Goal: Check status: Check status

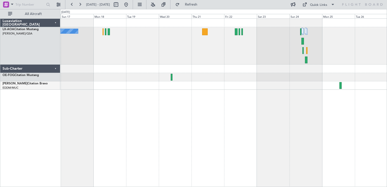
click at [164, 42] on div "No Crew Ostend-[GEOGRAPHIC_DATA] ([GEOGRAPHIC_DATA])" at bounding box center [223, 45] width 326 height 37
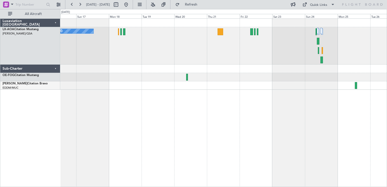
click at [173, 46] on div "No Crew Ostend-[GEOGRAPHIC_DATA] ([GEOGRAPHIC_DATA])" at bounding box center [223, 45] width 326 height 37
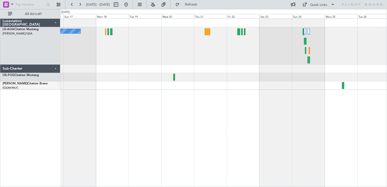
click at [272, 51] on div "No Crew Ostend-[GEOGRAPHIC_DATA] ([GEOGRAPHIC_DATA])" at bounding box center [223, 45] width 326 height 37
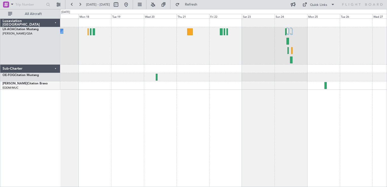
click at [238, 55] on div "No Crew Ostend-[GEOGRAPHIC_DATA] ([GEOGRAPHIC_DATA])" at bounding box center [223, 45] width 326 height 37
click at [172, 78] on div at bounding box center [223, 77] width 326 height 8
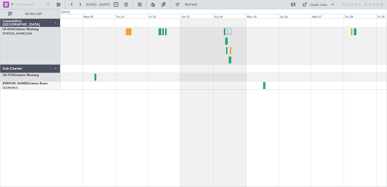
click at [173, 94] on div "No Crew Ostend-[GEOGRAPHIC_DATA] ([GEOGRAPHIC_DATA])" at bounding box center [223, 102] width 327 height 168
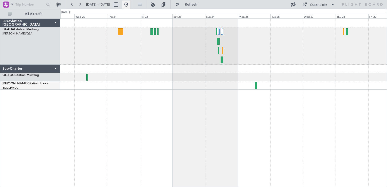
click at [130, 5] on button at bounding box center [126, 5] width 8 height 8
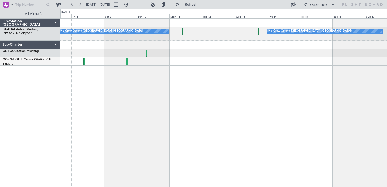
click at [122, 89] on div "No Crew Ostend-[GEOGRAPHIC_DATA] ([GEOGRAPHIC_DATA]) No Crew Ostend-[GEOGRAPHIC…" at bounding box center [223, 102] width 327 height 168
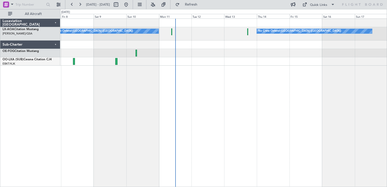
click at [242, 84] on div "No Crew Ostend-[GEOGRAPHIC_DATA] ([GEOGRAPHIC_DATA]) No Crew Ostend-[GEOGRAPHIC…" at bounding box center [223, 102] width 327 height 168
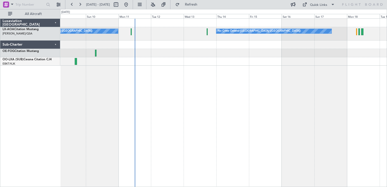
click at [170, 91] on div "No Crew Ostend-[GEOGRAPHIC_DATA] ([GEOGRAPHIC_DATA]) No Crew Ostend-[GEOGRAPHIC…" at bounding box center [223, 102] width 327 height 168
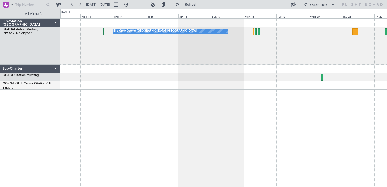
click at [193, 100] on div "No Crew Ostend-[GEOGRAPHIC_DATA] ([GEOGRAPHIC_DATA]) No Crew Ostend-[GEOGRAPHIC…" at bounding box center [223, 102] width 327 height 168
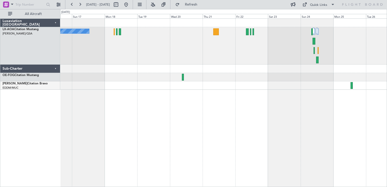
click at [213, 107] on div "No Crew Ostend-[GEOGRAPHIC_DATA] ([GEOGRAPHIC_DATA])" at bounding box center [223, 102] width 327 height 168
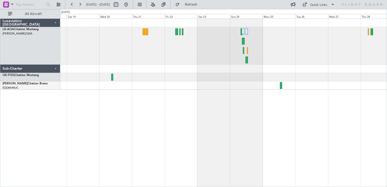
click at [186, 51] on div "No Crew Ostend-[GEOGRAPHIC_DATA] ([GEOGRAPHIC_DATA])" at bounding box center [223, 45] width 326 height 37
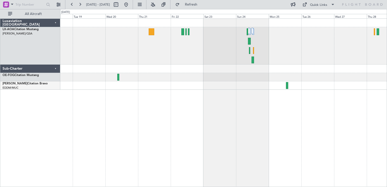
click at [182, 113] on div "No Crew Ostend-[GEOGRAPHIC_DATA] ([GEOGRAPHIC_DATA])" at bounding box center [223, 102] width 327 height 168
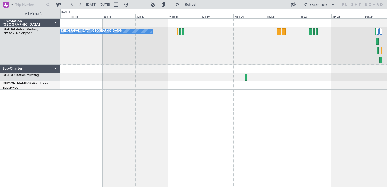
click at [249, 107] on div "No Crew Ostend-[GEOGRAPHIC_DATA] ([GEOGRAPHIC_DATA])" at bounding box center [223, 102] width 327 height 168
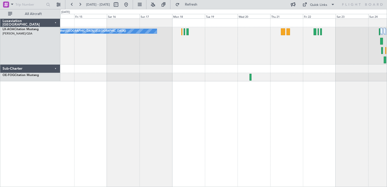
click at [195, 69] on div "No Crew Ostend-[GEOGRAPHIC_DATA] ([GEOGRAPHIC_DATA])" at bounding box center [223, 50] width 326 height 63
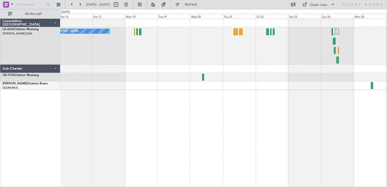
click at [200, 120] on div "No Crew Ostend-[GEOGRAPHIC_DATA] ([GEOGRAPHIC_DATA])" at bounding box center [223, 102] width 327 height 168
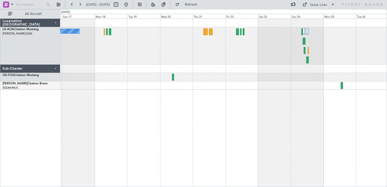
click at [232, 106] on div "No Crew Ostend-[GEOGRAPHIC_DATA] ([GEOGRAPHIC_DATA])" at bounding box center [223, 102] width 327 height 168
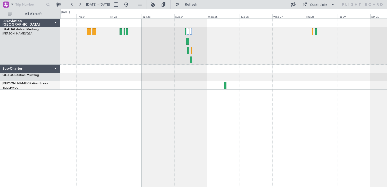
click at [115, 68] on div at bounding box center [223, 54] width 326 height 71
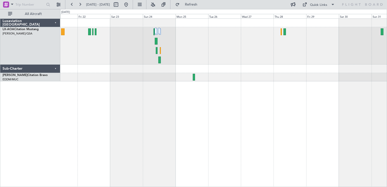
click at [204, 90] on div at bounding box center [223, 102] width 327 height 168
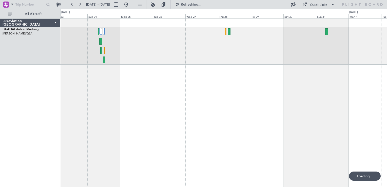
click at [273, 51] on div at bounding box center [223, 45] width 326 height 37
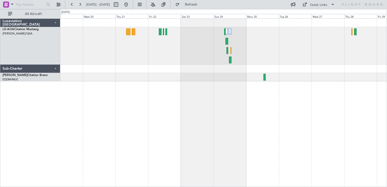
click at [367, 45] on div "No Crew Ostend-[GEOGRAPHIC_DATA] ([GEOGRAPHIC_DATA])" at bounding box center [223, 45] width 326 height 37
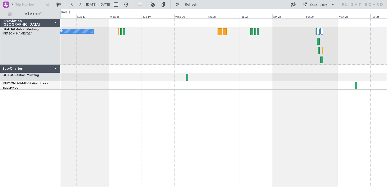
click at [214, 130] on div "No Crew Ostend-[GEOGRAPHIC_DATA] ([GEOGRAPHIC_DATA])" at bounding box center [223, 102] width 327 height 168
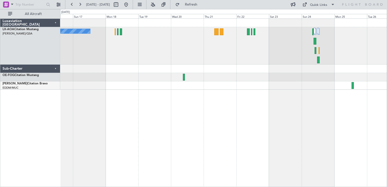
click at [170, 150] on div "No Crew Ostend-[GEOGRAPHIC_DATA] ([GEOGRAPHIC_DATA])" at bounding box center [223, 102] width 327 height 168
click at [261, 137] on div "No Crew Ostend-[GEOGRAPHIC_DATA] ([GEOGRAPHIC_DATA])" at bounding box center [223, 102] width 327 height 168
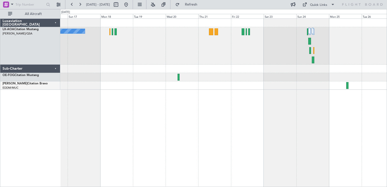
click at [161, 118] on div "No Crew Ostend-[GEOGRAPHIC_DATA] ([GEOGRAPHIC_DATA])" at bounding box center [223, 102] width 327 height 168
click at [201, 100] on div "No Crew Ostend-[GEOGRAPHIC_DATA] ([GEOGRAPHIC_DATA])" at bounding box center [223, 102] width 327 height 168
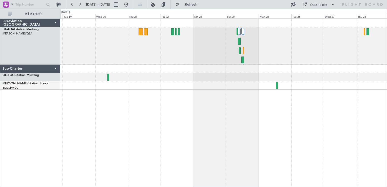
click at [169, 69] on div at bounding box center [223, 69] width 326 height 8
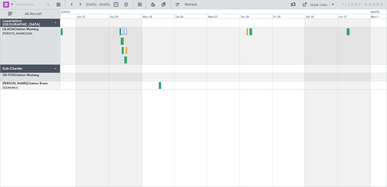
click at [107, 105] on div at bounding box center [223, 102] width 327 height 168
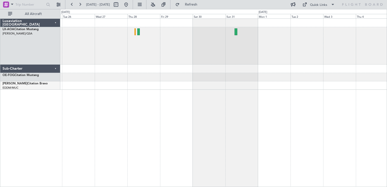
click at [204, 85] on div at bounding box center [223, 85] width 326 height 8
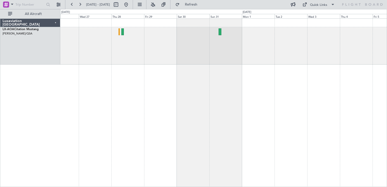
click at [225, 66] on div "No Crew" at bounding box center [223, 102] width 327 height 168
click at [261, 99] on div "No Crew" at bounding box center [223, 102] width 327 height 168
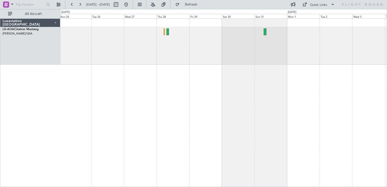
click at [222, 132] on div "No Crew" at bounding box center [223, 102] width 327 height 168
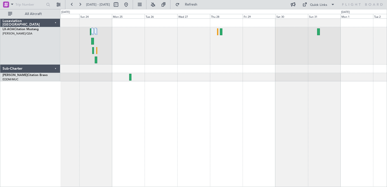
click at [249, 69] on div at bounding box center [223, 69] width 326 height 8
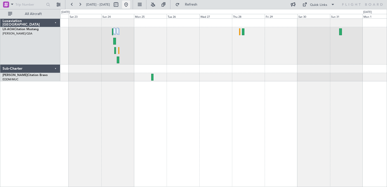
click at [130, 6] on button at bounding box center [126, 5] width 8 height 8
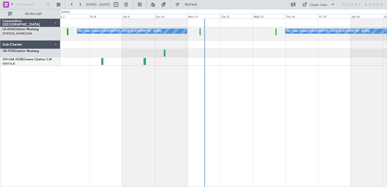
click at [81, 83] on div "No Crew Ostend-[GEOGRAPHIC_DATA] ([GEOGRAPHIC_DATA]) No Crew Ostend-[GEOGRAPHIC…" at bounding box center [223, 102] width 327 height 168
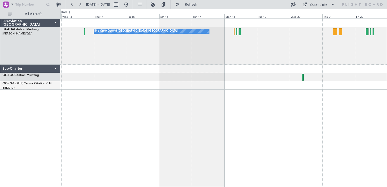
click at [103, 84] on div "No Crew Ostend-[GEOGRAPHIC_DATA] ([GEOGRAPHIC_DATA]) No Crew Ostend-[GEOGRAPHIC…" at bounding box center [223, 54] width 326 height 71
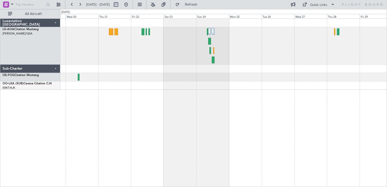
click at [161, 74] on div "No Crew Ostend-[GEOGRAPHIC_DATA] ([GEOGRAPHIC_DATA])" at bounding box center [223, 54] width 326 height 71
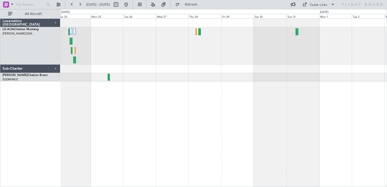
click at [213, 81] on div at bounding box center [223, 50] width 326 height 63
click at [245, 53] on div at bounding box center [223, 45] width 326 height 37
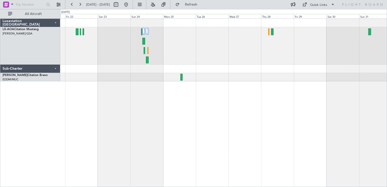
click at [279, 53] on div at bounding box center [223, 45] width 326 height 37
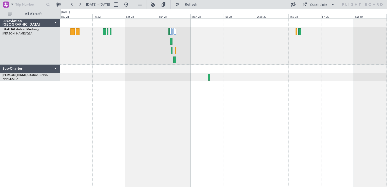
click at [214, 36] on div at bounding box center [223, 45] width 326 height 37
click at [277, 40] on div at bounding box center [223, 45] width 326 height 37
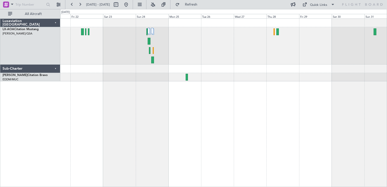
click at [190, 53] on div at bounding box center [223, 45] width 326 height 37
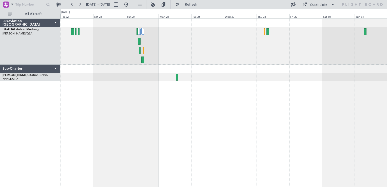
click at [193, 52] on div at bounding box center [223, 45] width 326 height 37
click at [205, 35] on div at bounding box center [223, 45] width 326 height 37
click at [240, 35] on div at bounding box center [223, 45] width 326 height 37
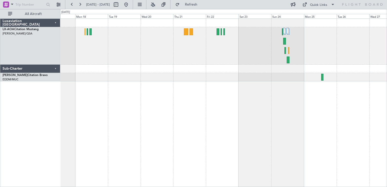
click at [280, 103] on div "No Crew Ostend-[GEOGRAPHIC_DATA] ([GEOGRAPHIC_DATA])" at bounding box center [223, 102] width 327 height 168
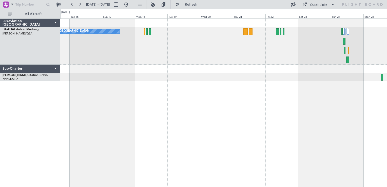
click at [247, 114] on div "No Crew Ostend-[GEOGRAPHIC_DATA] ([GEOGRAPHIC_DATA])" at bounding box center [223, 102] width 327 height 168
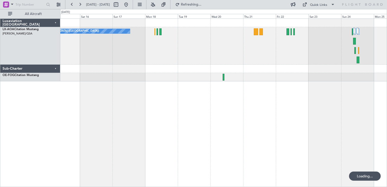
click at [160, 117] on div "No Crew Ostend-[GEOGRAPHIC_DATA] ([GEOGRAPHIC_DATA])" at bounding box center [223, 102] width 327 height 168
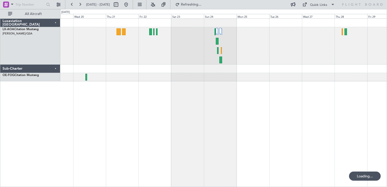
click at [189, 124] on div "No Crew Ostend-[GEOGRAPHIC_DATA] ([GEOGRAPHIC_DATA])" at bounding box center [223, 102] width 327 height 168
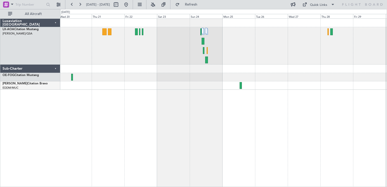
click at [201, 89] on div at bounding box center [223, 54] width 326 height 71
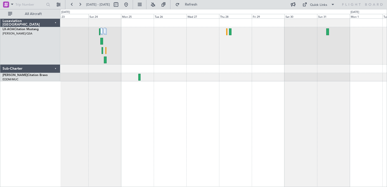
click at [387, 121] on html "[DATE] - [DATE] Refresh Quick Links All Aircraft Luxaviation [GEOGRAPHIC_DATA] …" at bounding box center [193, 93] width 387 height 187
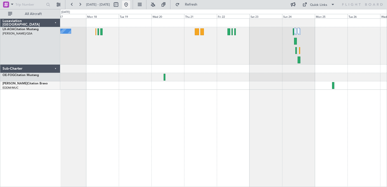
click at [130, 4] on button at bounding box center [126, 5] width 8 height 8
